Goal: Navigation & Orientation: Find specific page/section

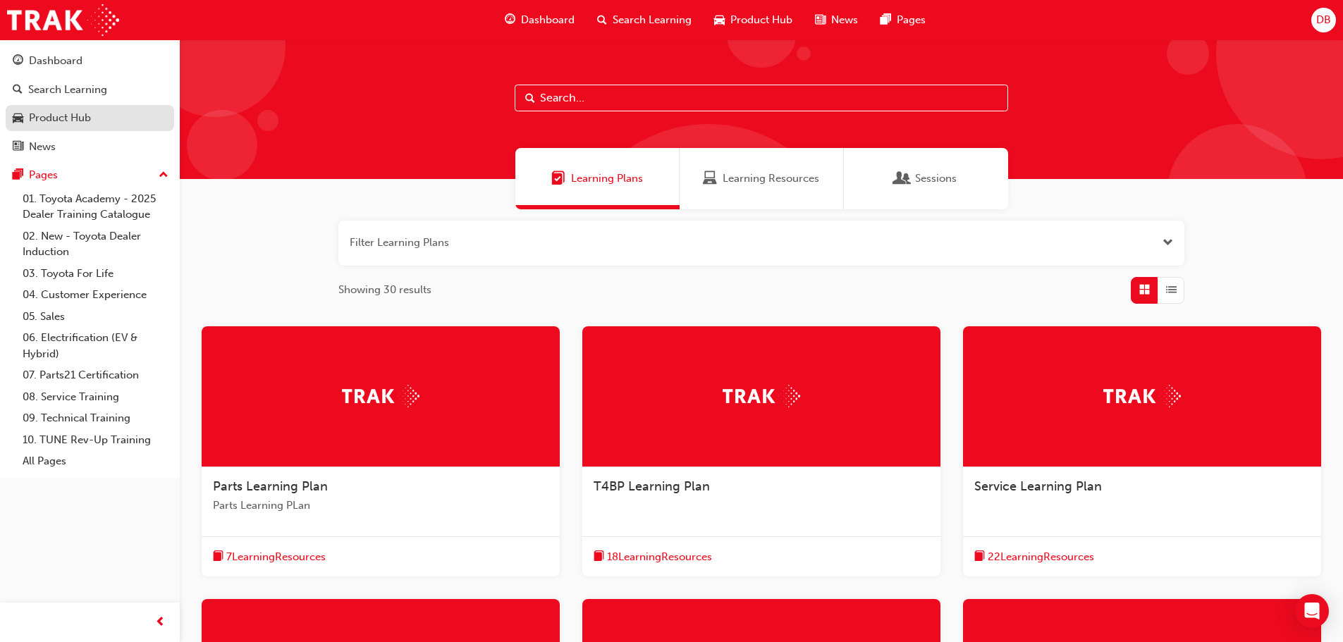
click at [92, 121] on div "Product Hub" at bounding box center [90, 118] width 154 height 18
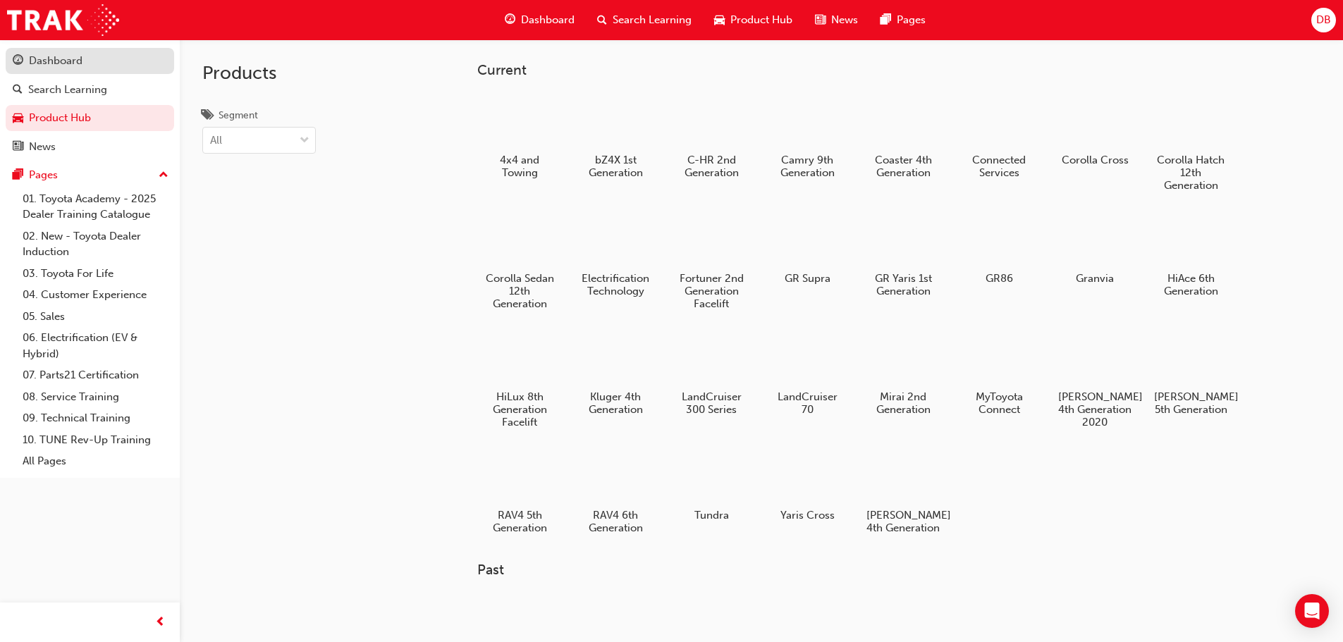
click at [99, 71] on link "Dashboard" at bounding box center [90, 61] width 169 height 26
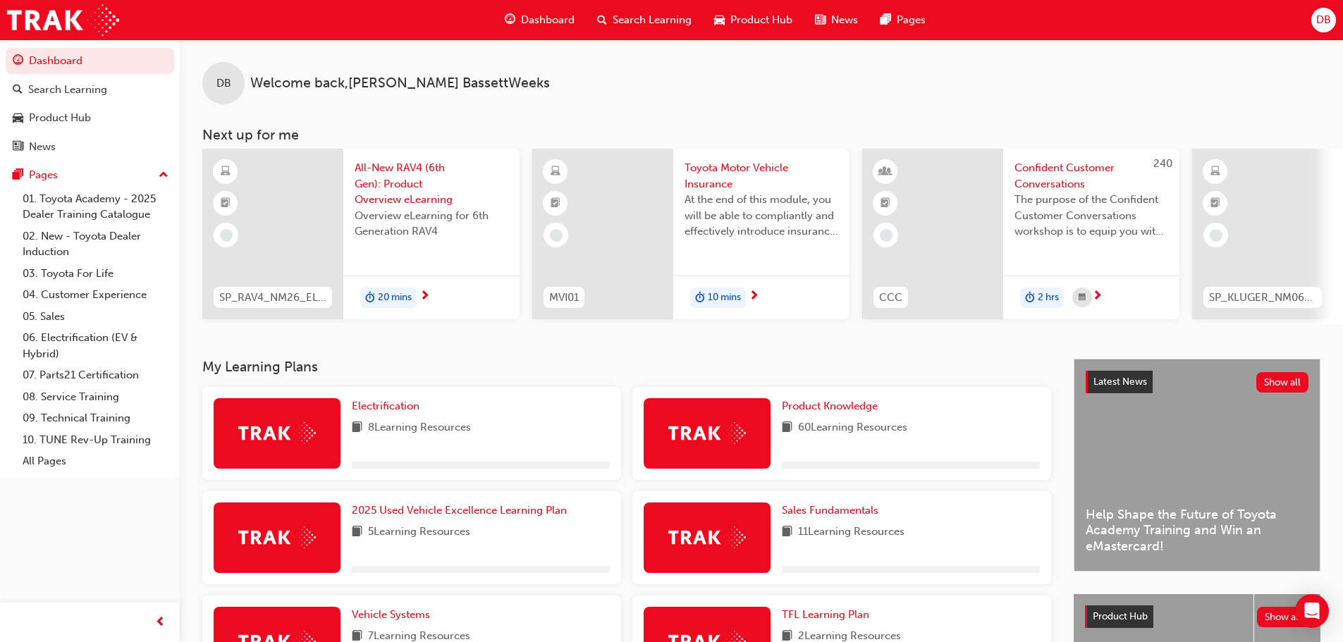
click at [498, 446] on div "Electrification 8 Learning Resources" at bounding box center [481, 433] width 258 height 71
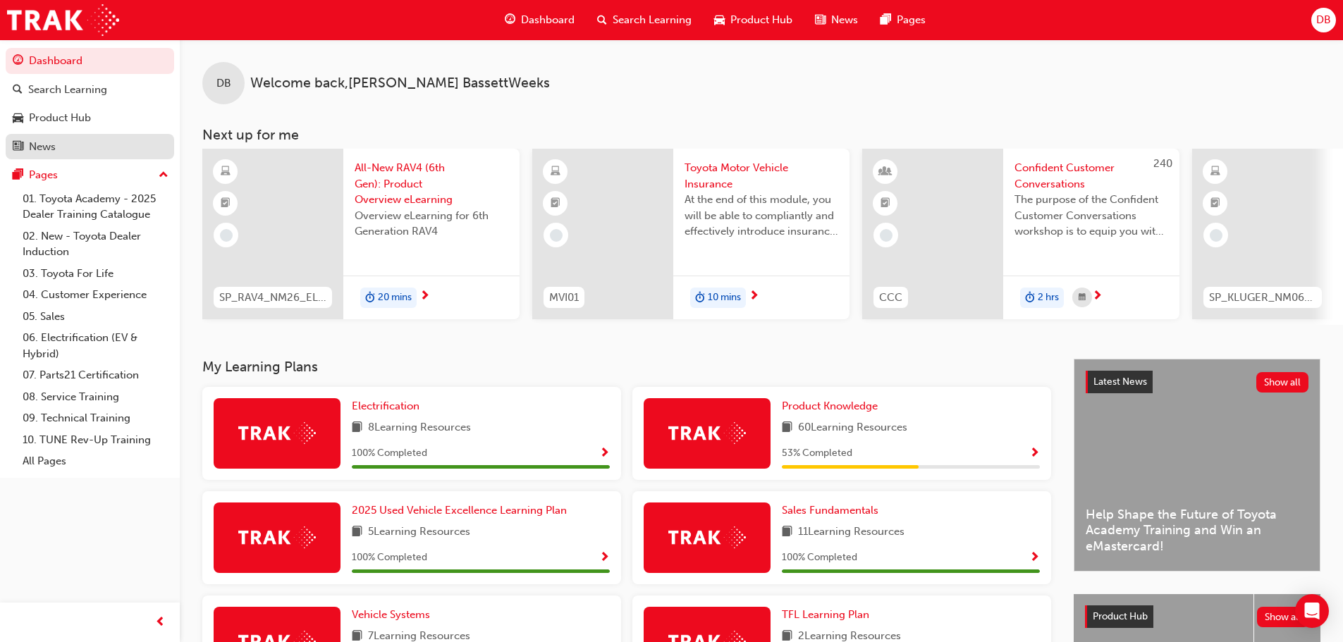
click at [78, 140] on div "News" at bounding box center [90, 147] width 154 height 18
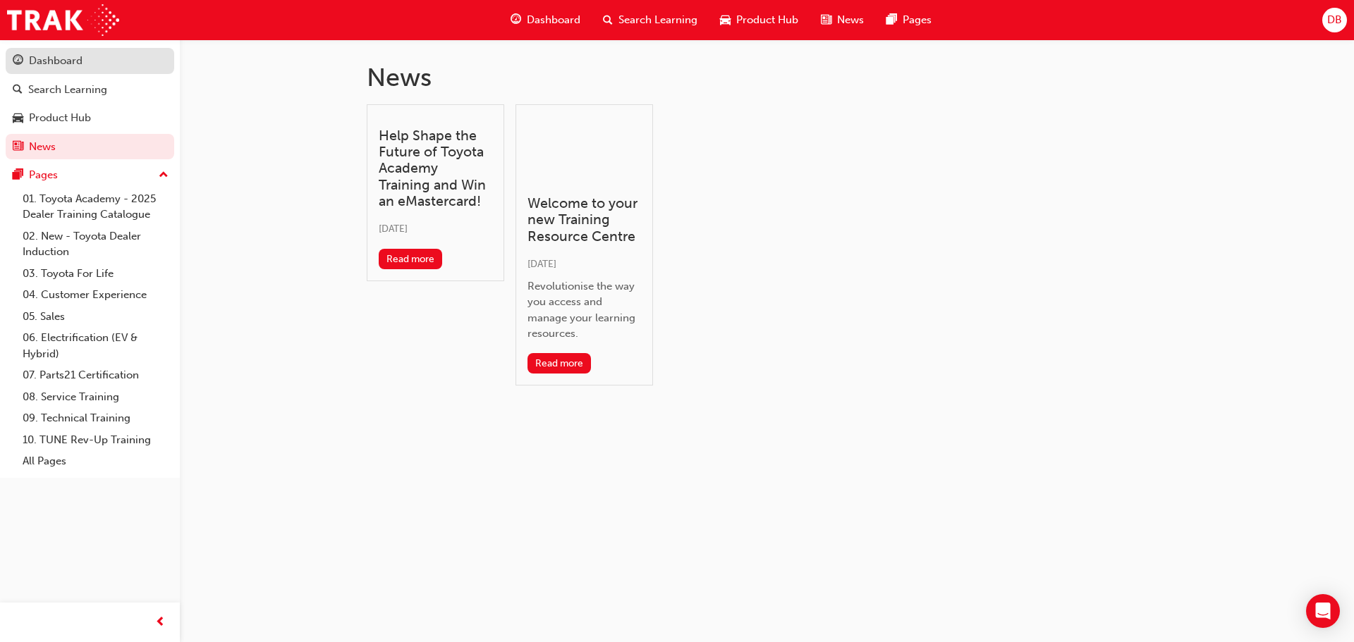
click at [79, 69] on div "Dashboard" at bounding box center [90, 61] width 154 height 18
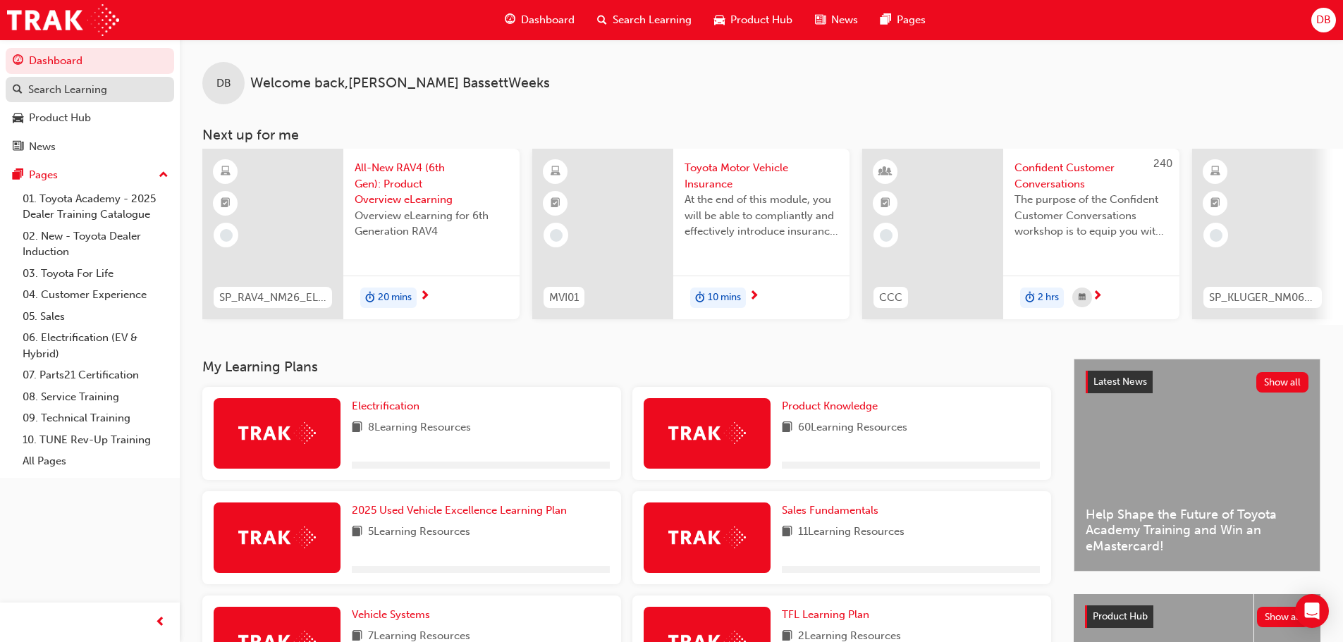
click at [78, 90] on div "Search Learning" at bounding box center [67, 90] width 79 height 16
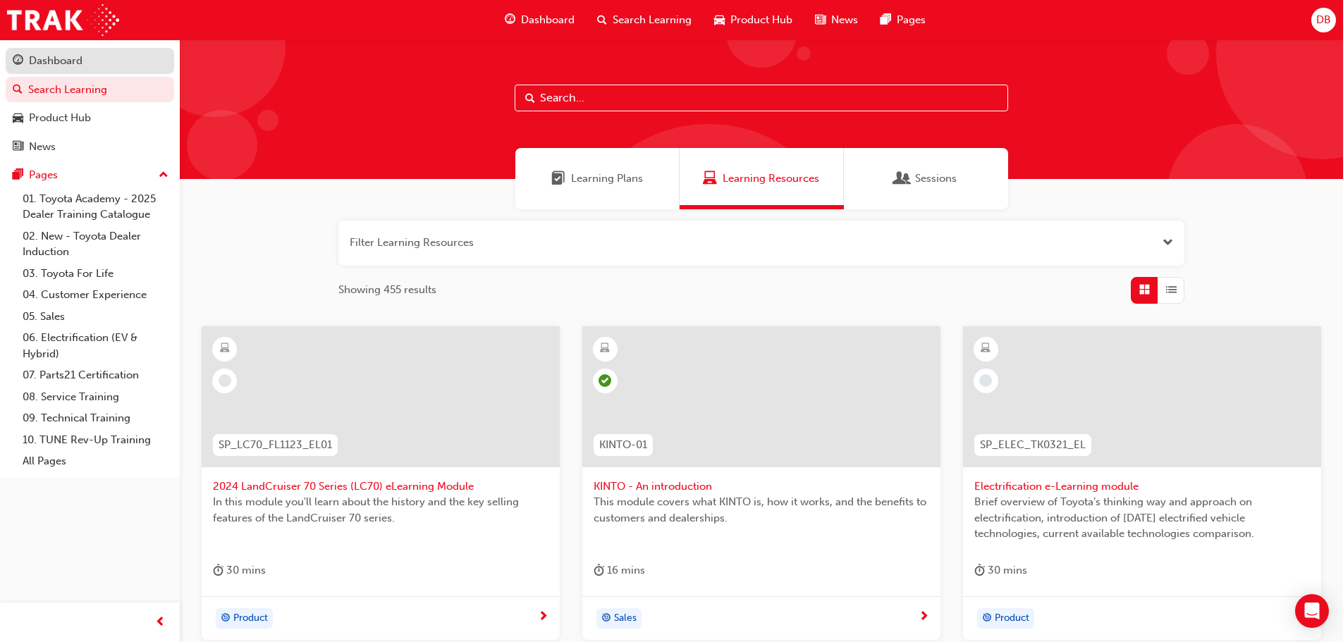
click at [76, 66] on div "Dashboard" at bounding box center [56, 61] width 54 height 16
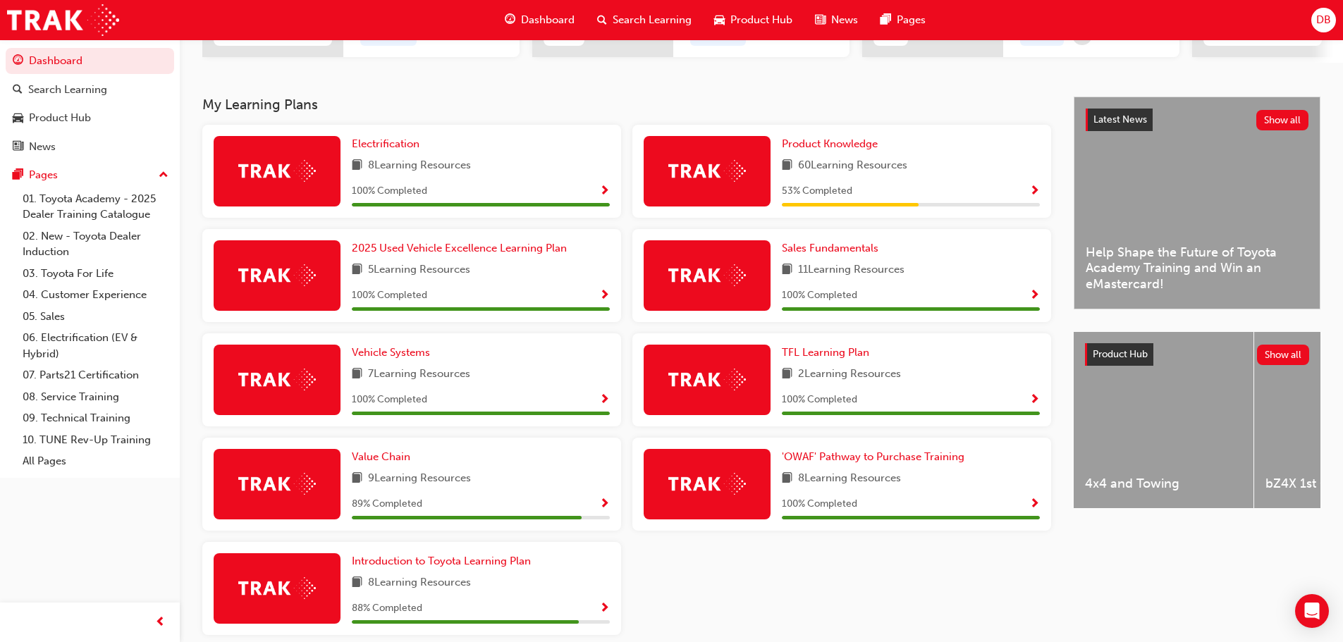
scroll to position [282, 0]
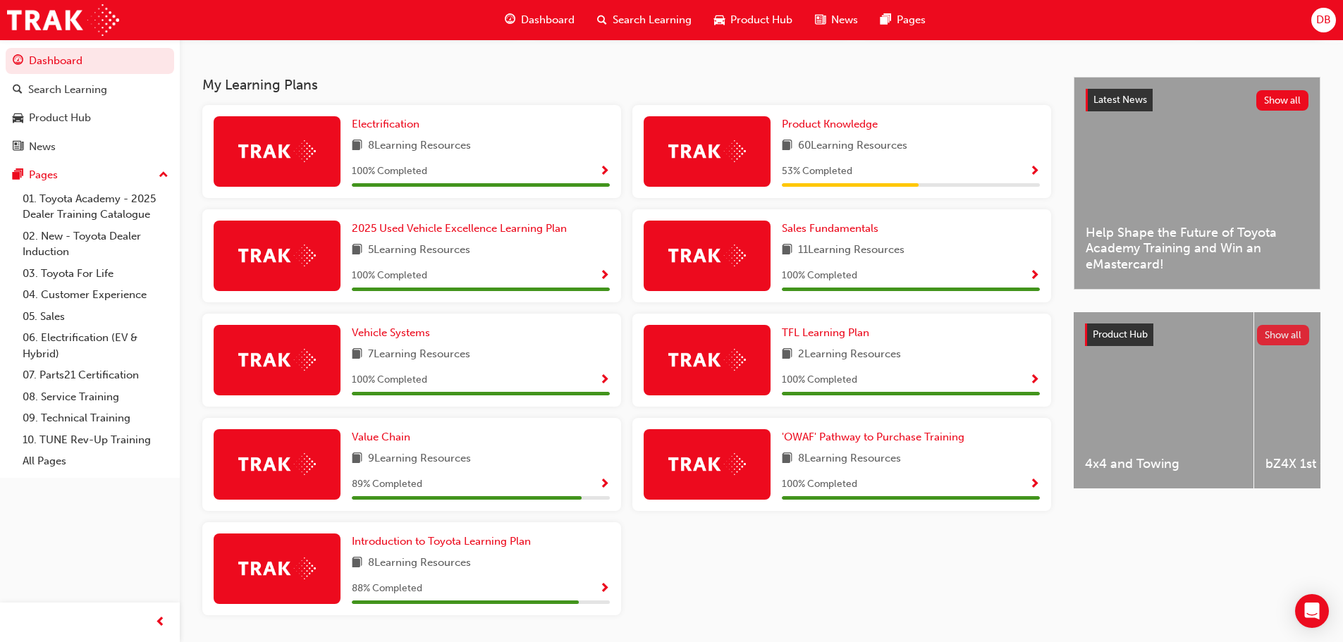
click at [1281, 339] on button "Show all" at bounding box center [1283, 335] width 53 height 20
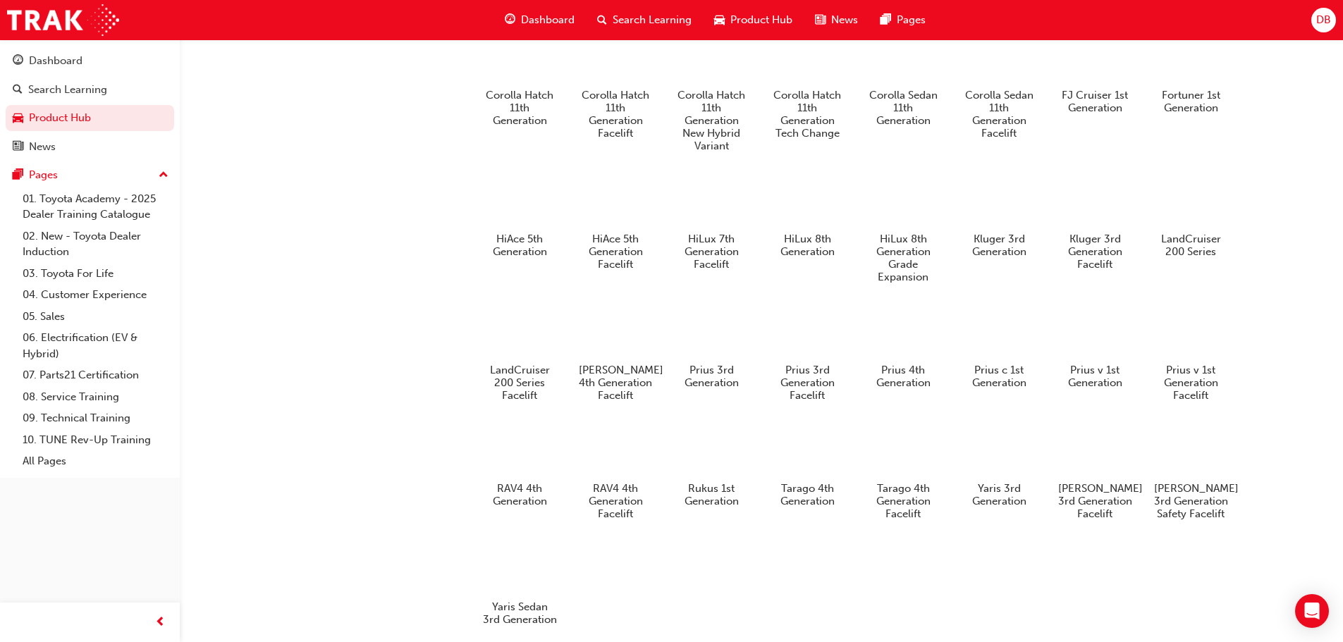
scroll to position [705, 0]
